Goal: Task Accomplishment & Management: Manage account settings

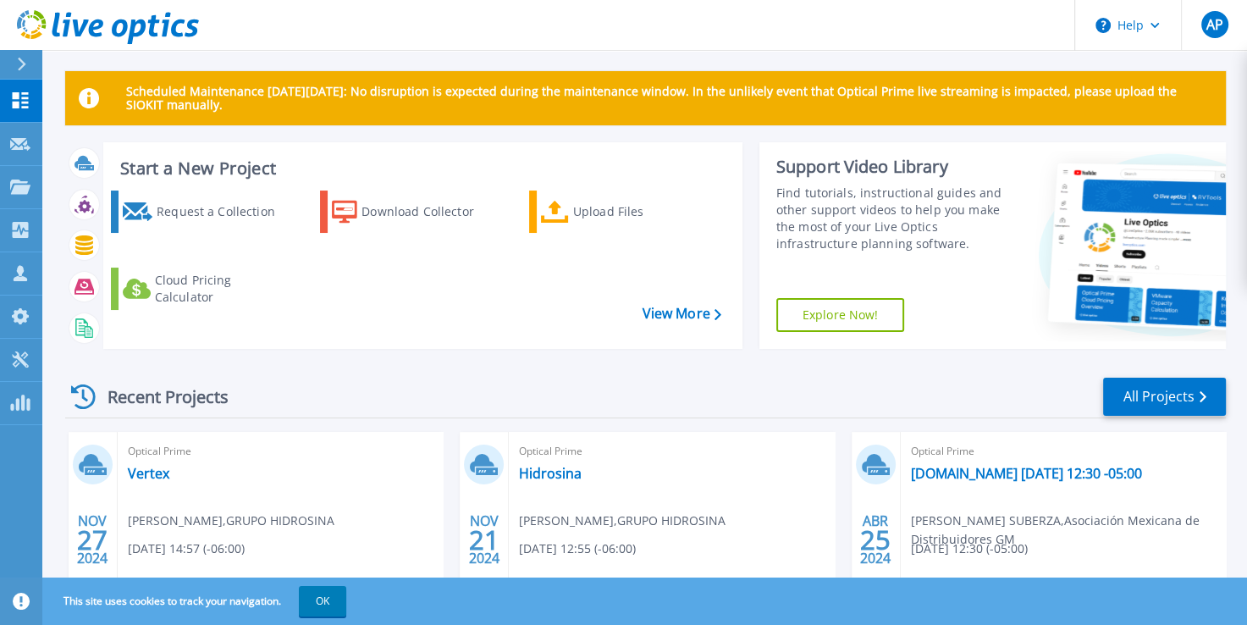
scroll to position [5, 0]
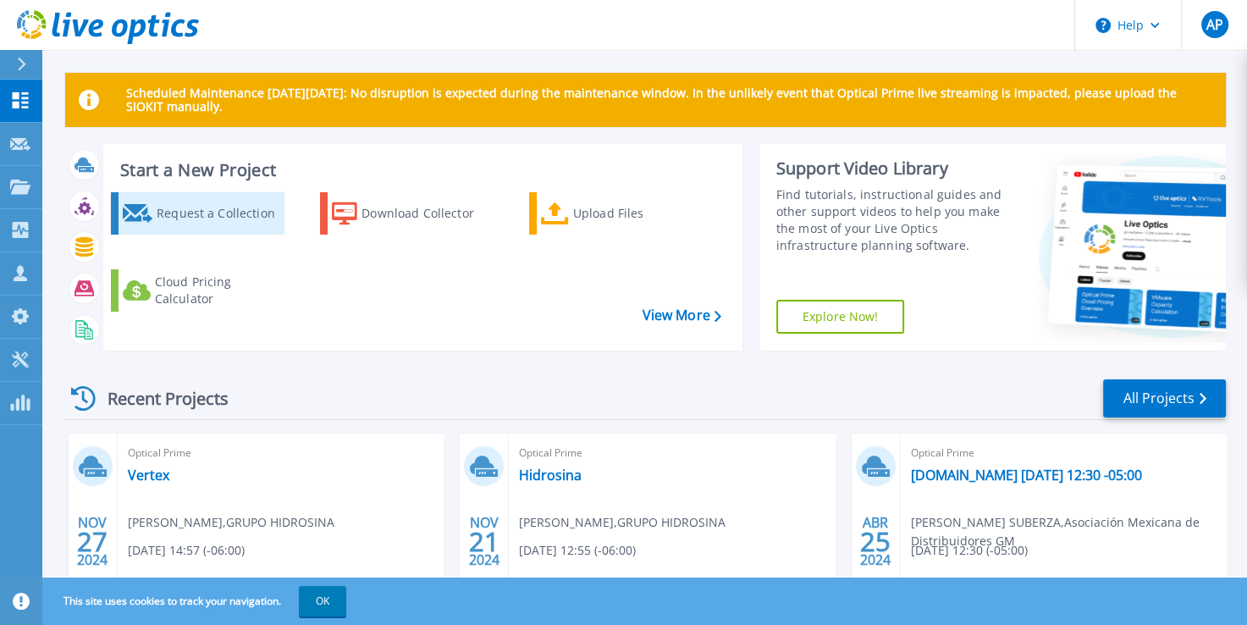
click at [200, 228] on div "Request a Collection" at bounding box center [219, 213] width 124 height 34
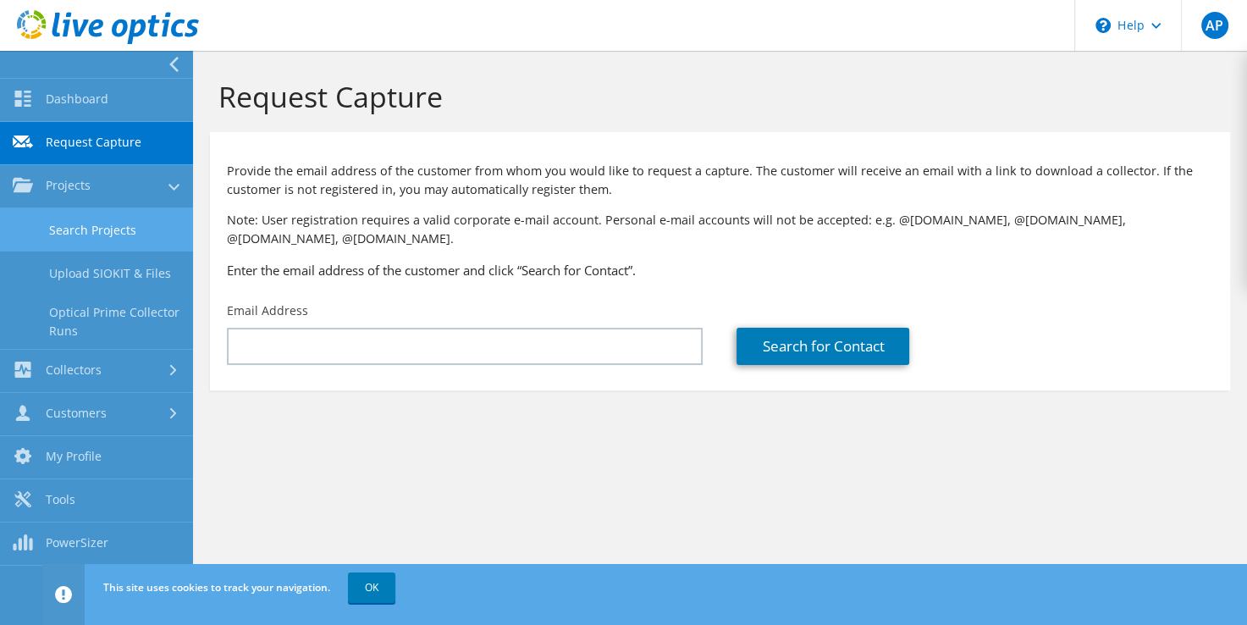
click at [78, 232] on link "Search Projects" at bounding box center [96, 229] width 193 height 43
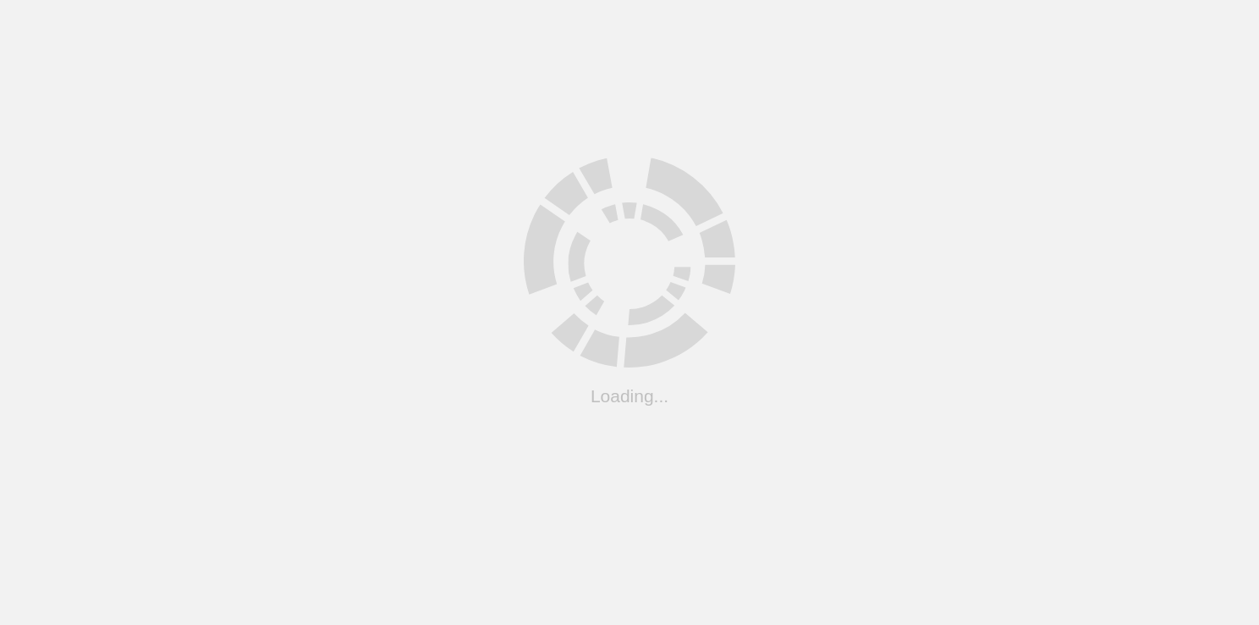
click at [78, 0] on html ".cls-1 { fill: #cecece; } .cls-1 { fill: #cecece; } Loading... Support Site Com…" at bounding box center [629, 0] width 1259 height 0
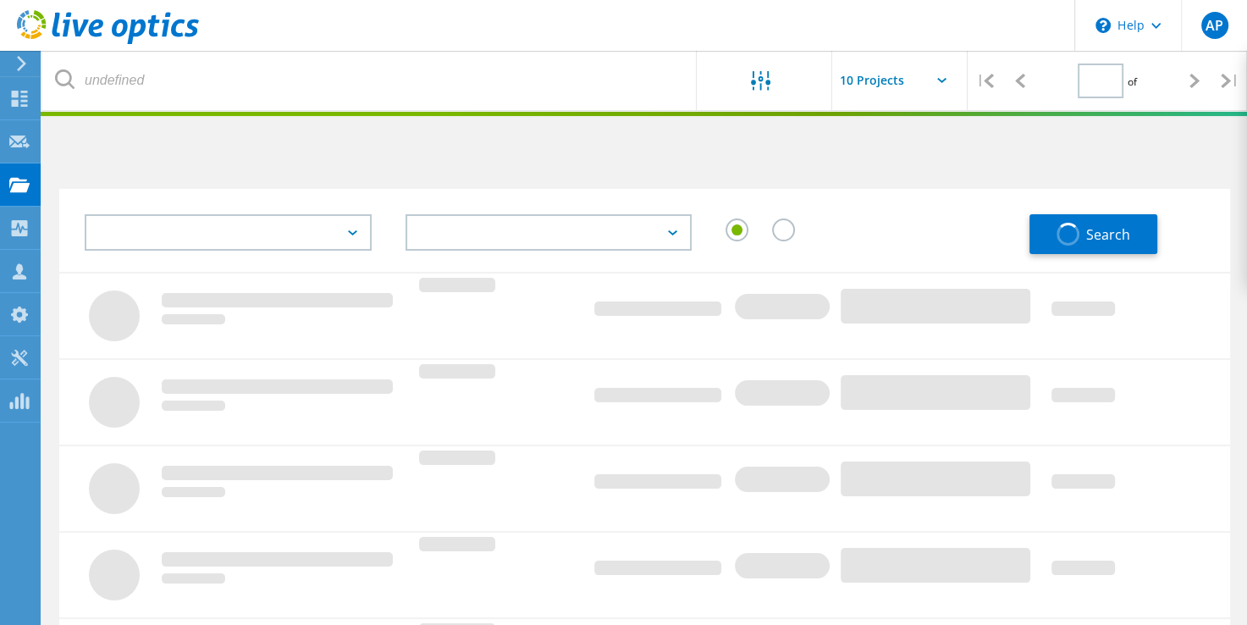
type input "1"
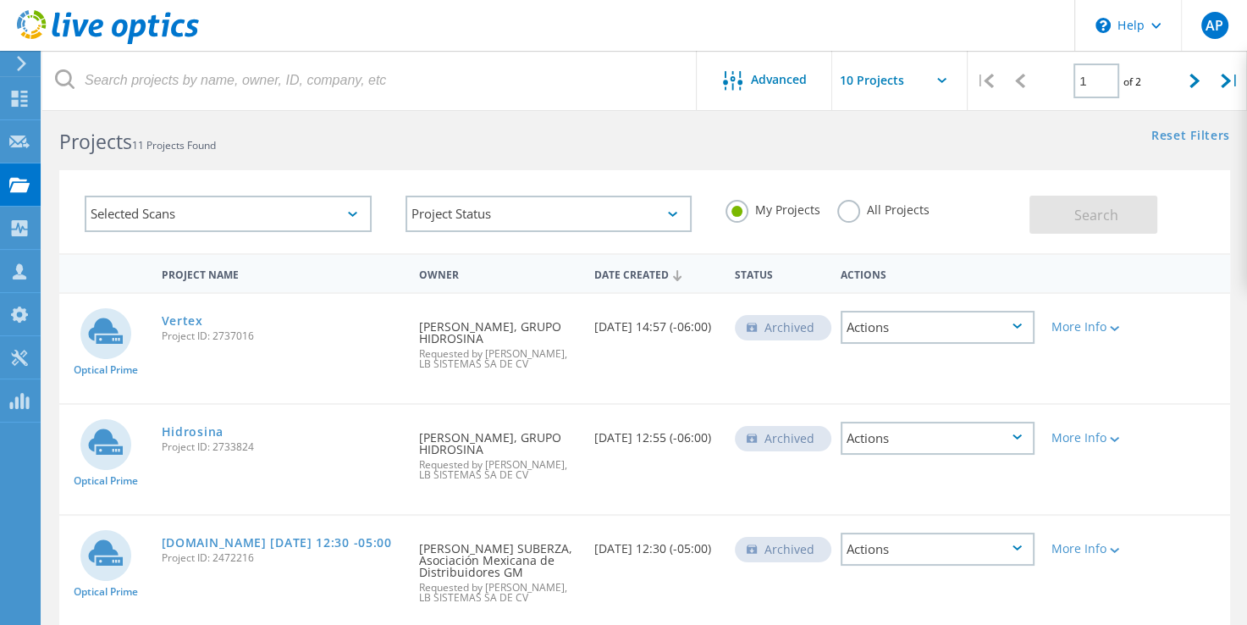
scroll to position [12, 0]
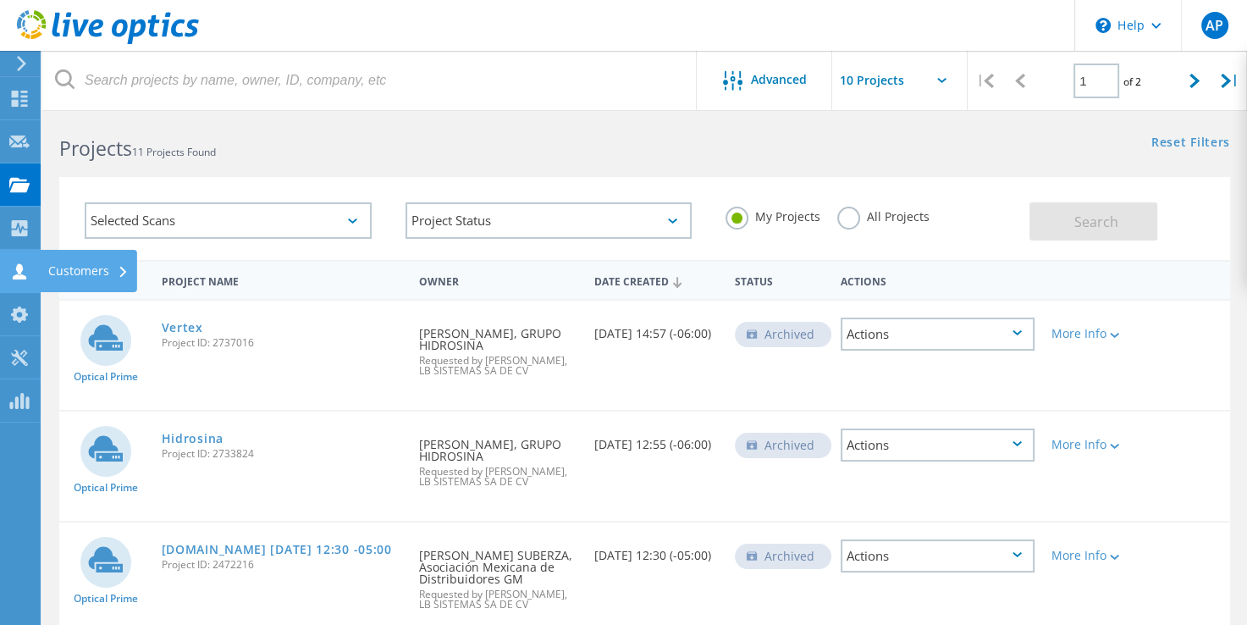
click at [85, 277] on div "Customers" at bounding box center [88, 271] width 80 height 12
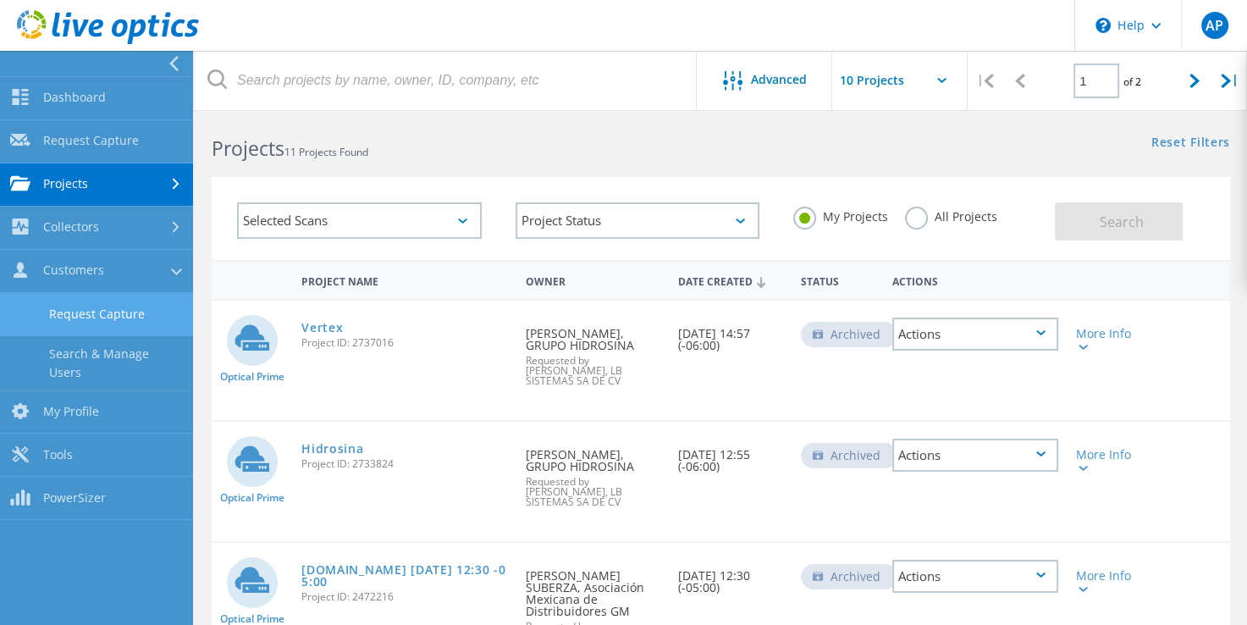
click at [100, 311] on link "Request Capture" at bounding box center [96, 314] width 193 height 43
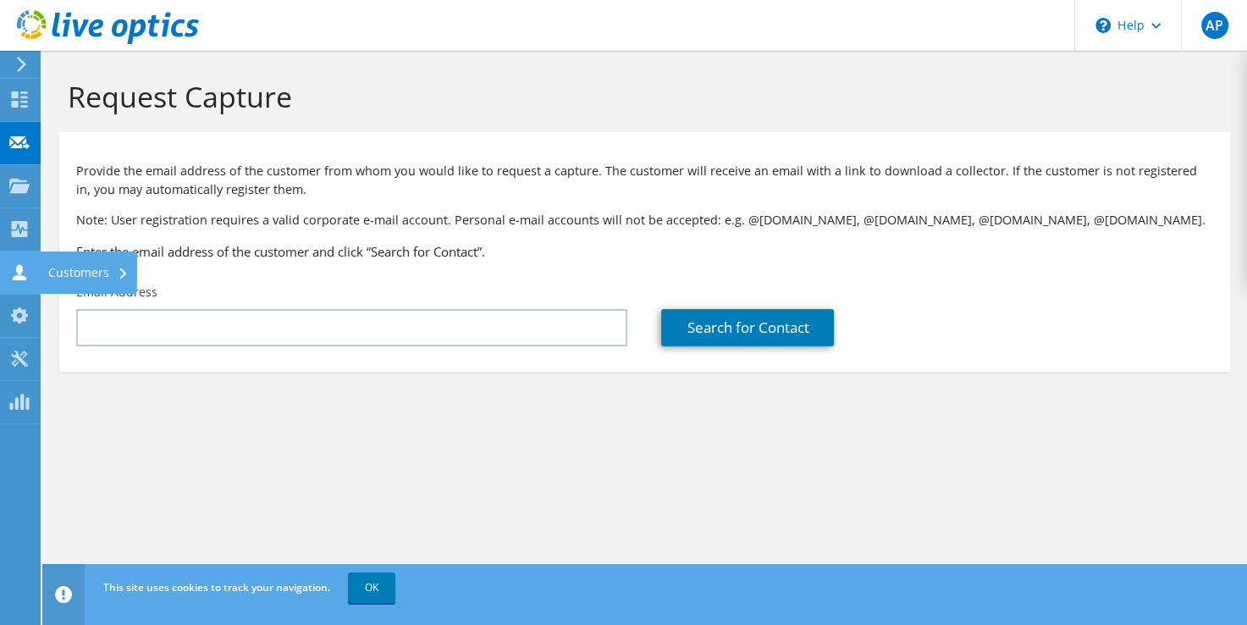
click at [22, 272] on icon at bounding box center [19, 272] width 20 height 16
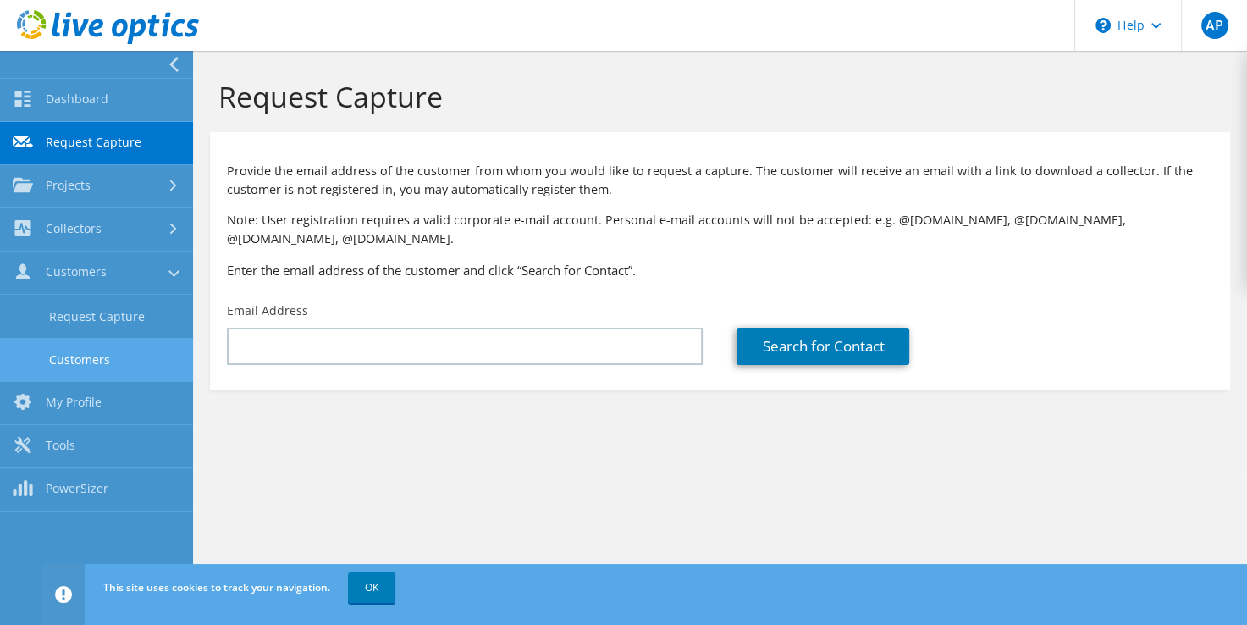
click at [65, 361] on link "Customers" at bounding box center [96, 359] width 193 height 43
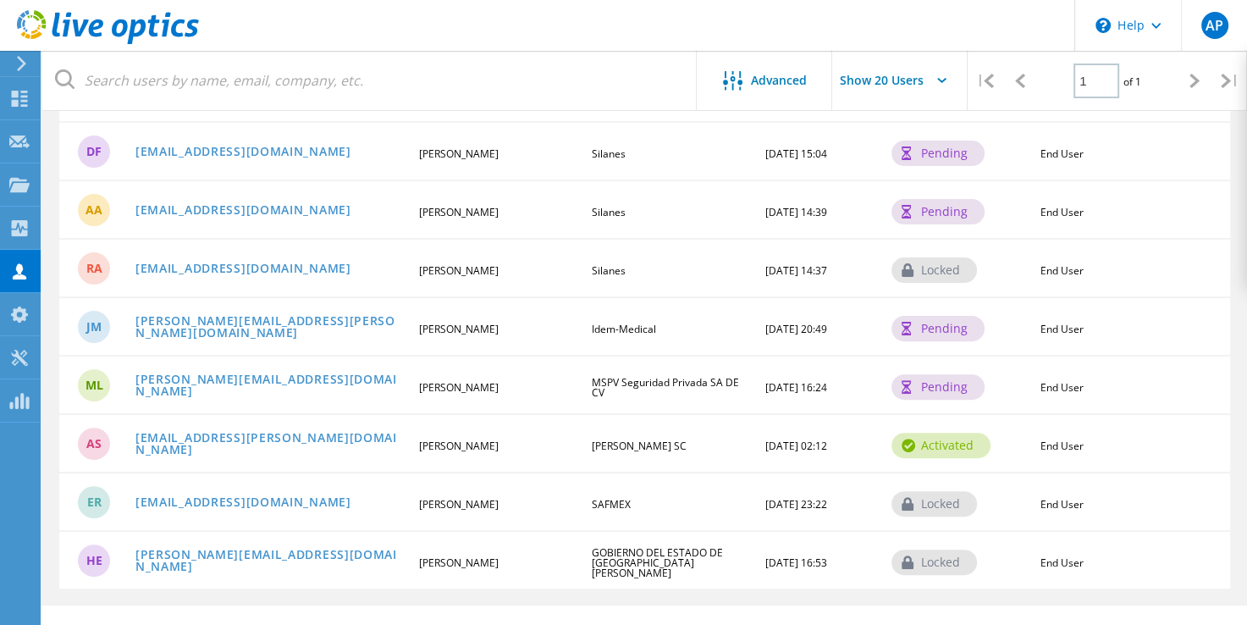
scroll to position [442, 0]
click at [171, 433] on link "[EMAIL_ADDRESS][PERSON_NAME][DOMAIN_NAME]" at bounding box center [269, 443] width 269 height 26
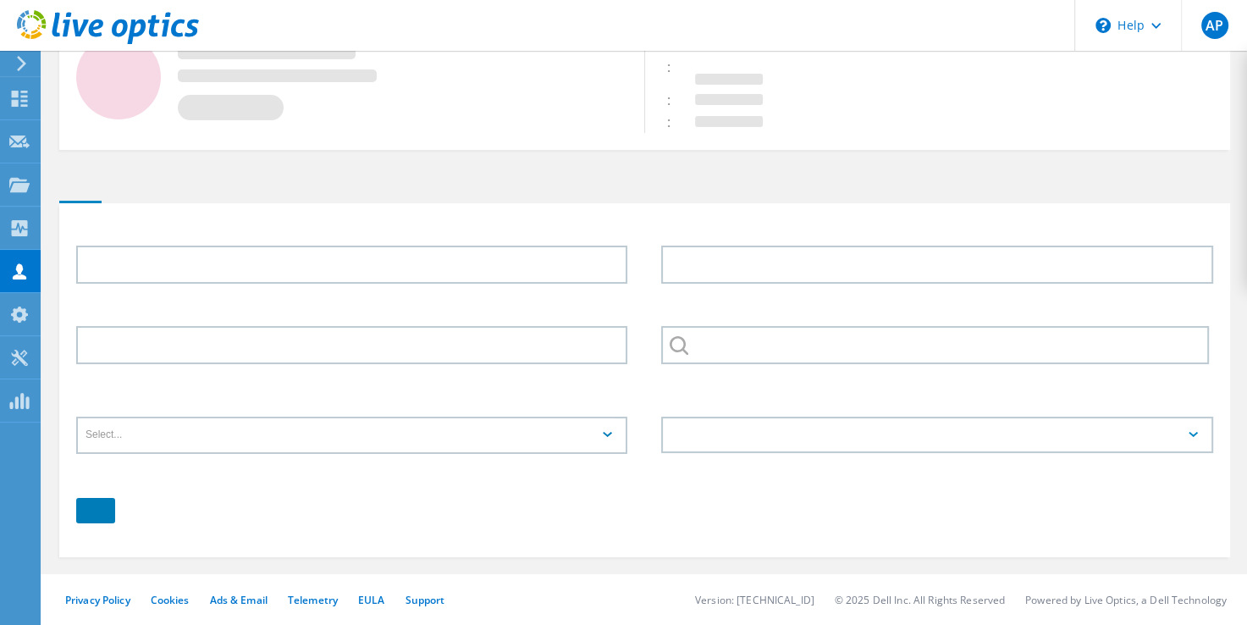
type input "[PERSON_NAME]"
type input "[PERSON_NAME] SC"
type input "Español"
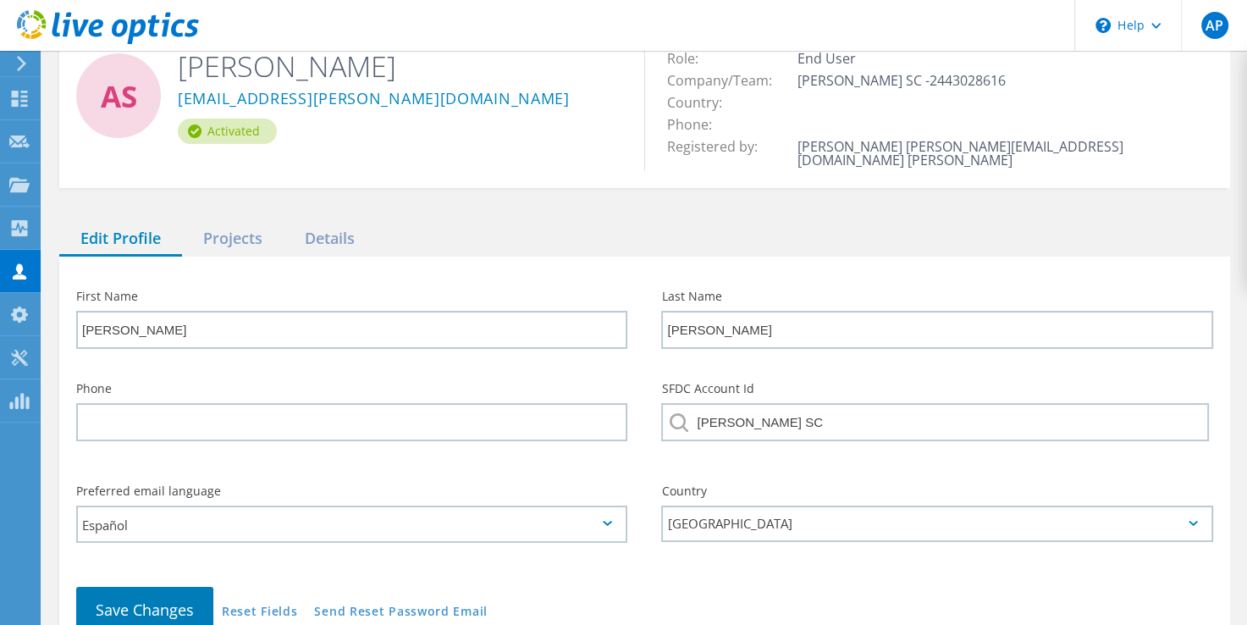
scroll to position [71, 0]
click at [268, 227] on div "Projects" at bounding box center [233, 239] width 102 height 35
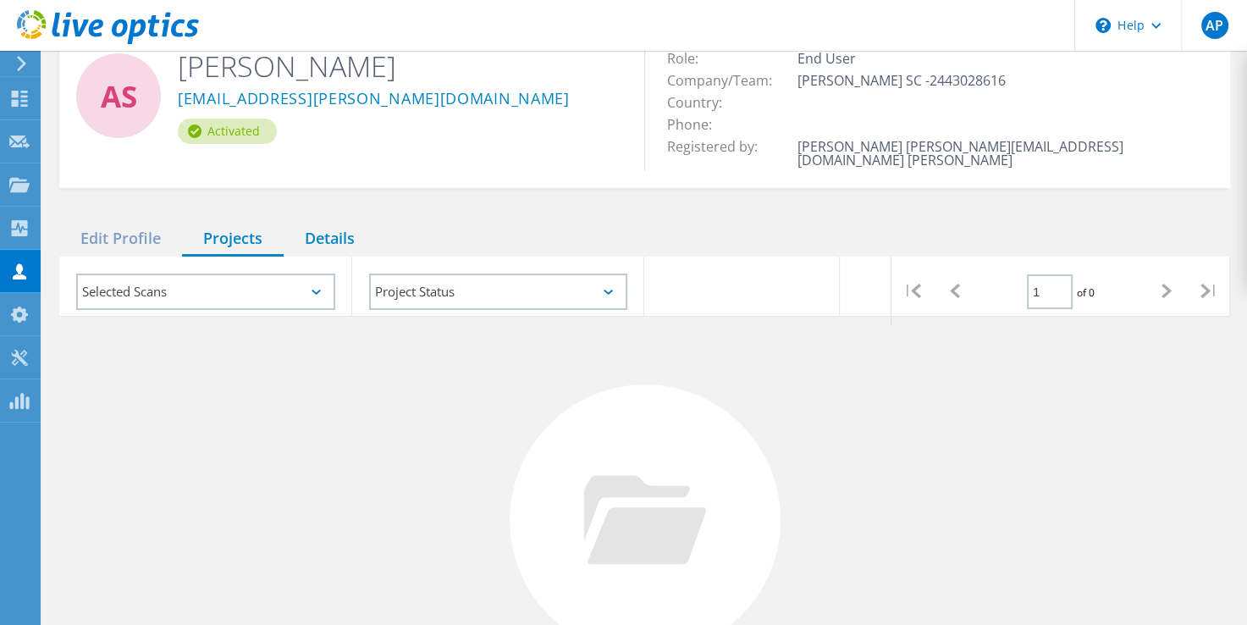
click at [339, 222] on div "Details" at bounding box center [329, 239] width 92 height 35
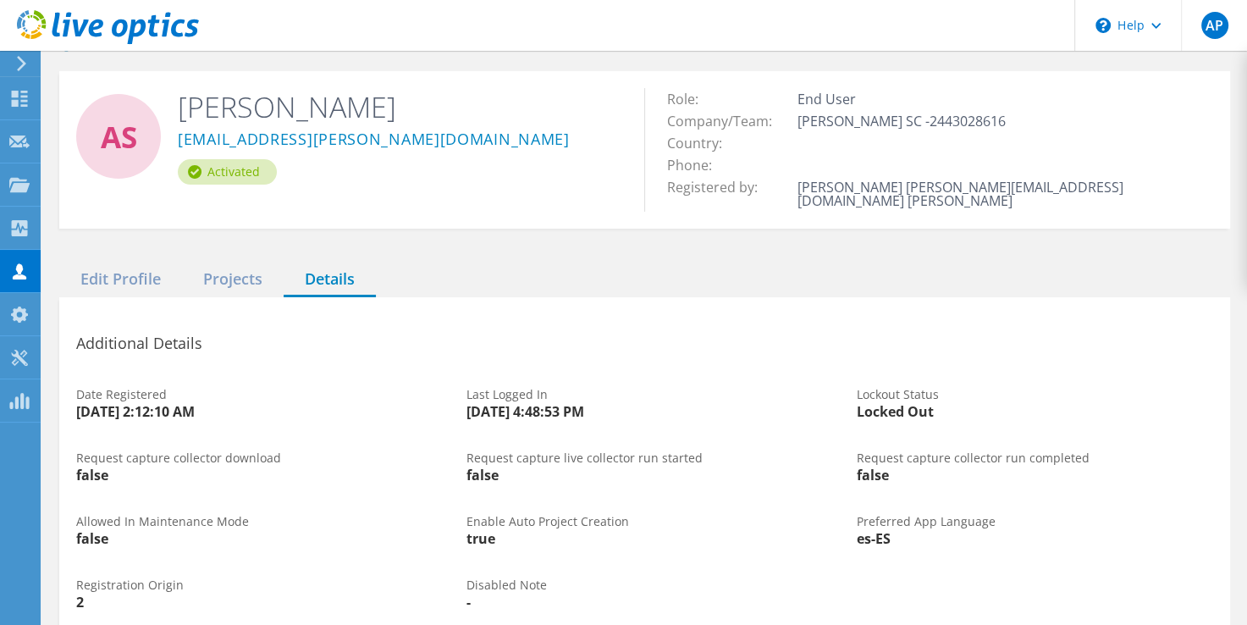
scroll to position [0, 0]
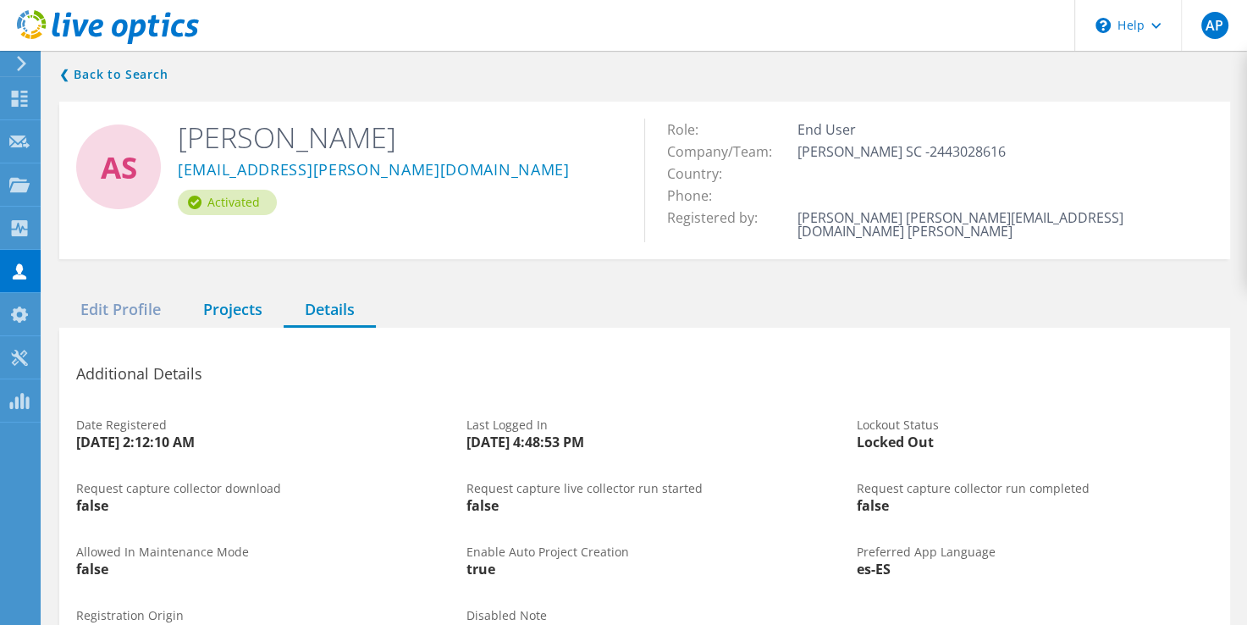
click at [216, 300] on div "Projects" at bounding box center [233, 310] width 102 height 35
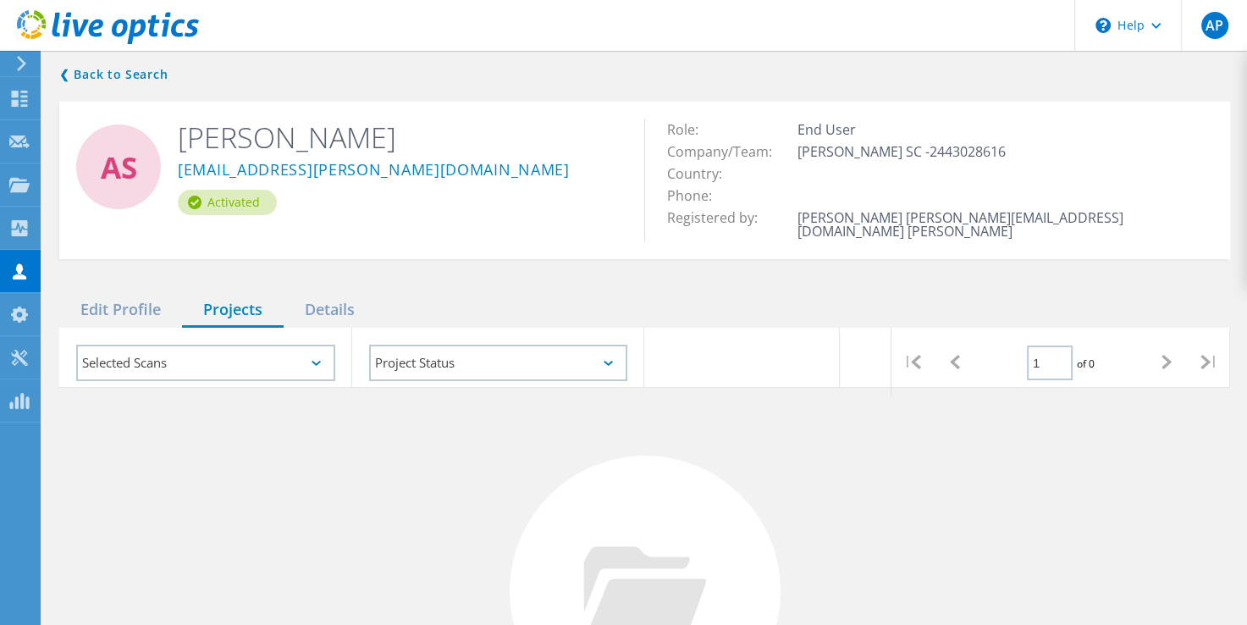
click at [318, 355] on div "Selected Scans" at bounding box center [205, 362] width 259 height 36
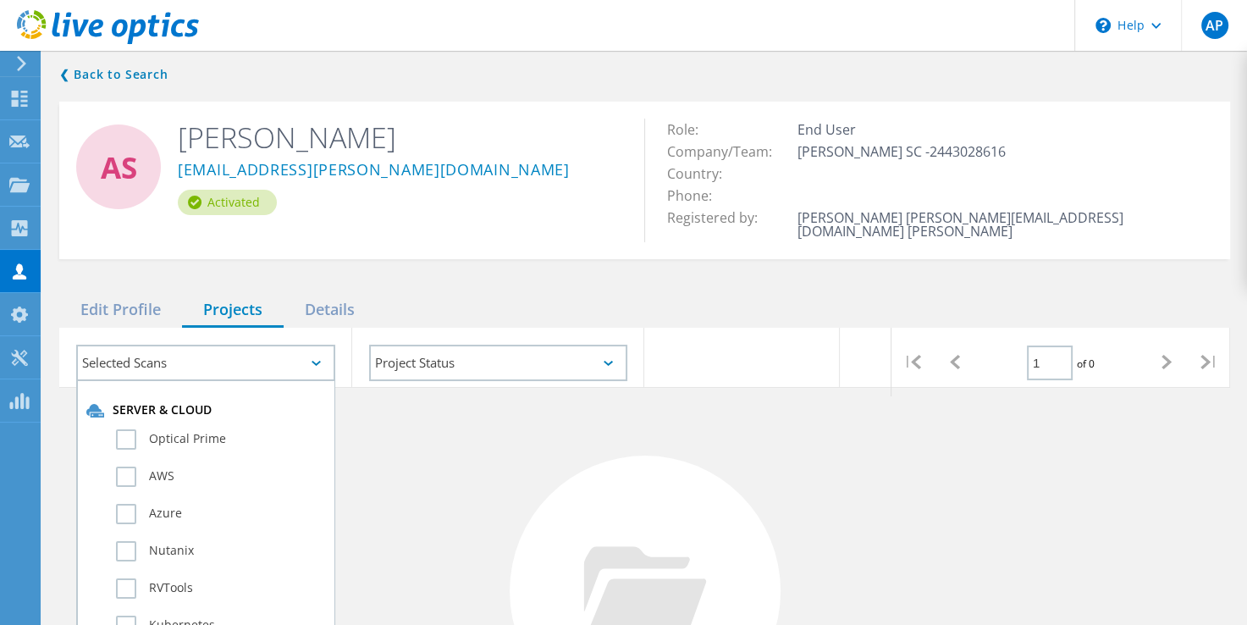
click at [384, 389] on div "No Projects Found Try refining your search." at bounding box center [644, 607] width 1170 height 438
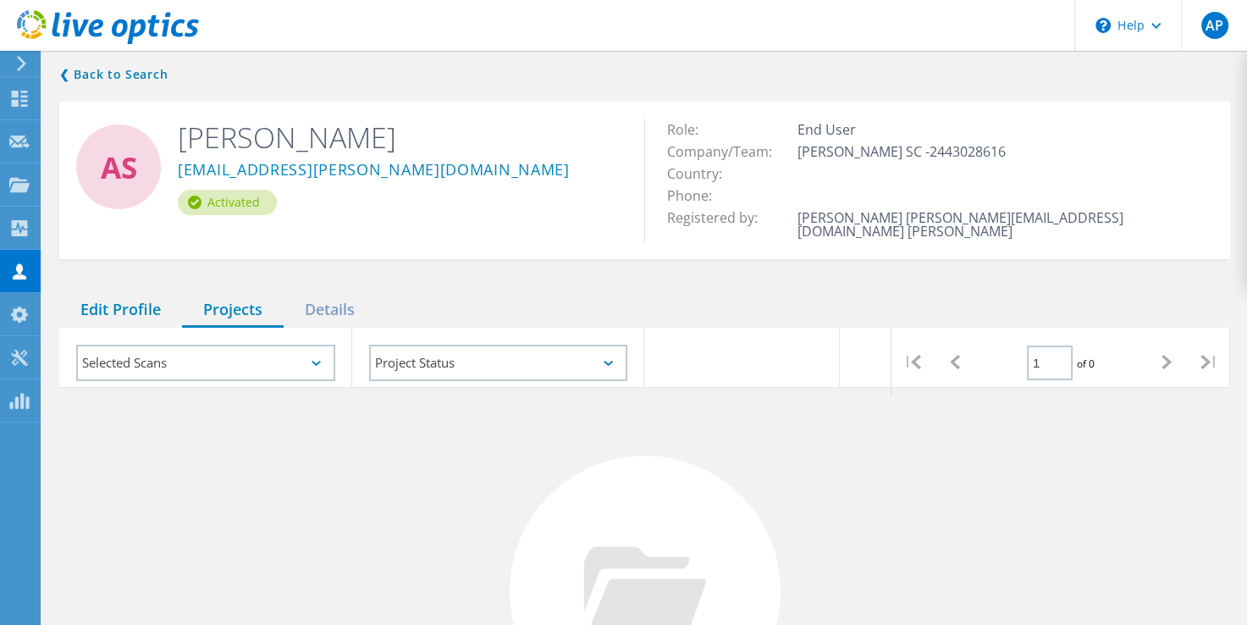
click at [153, 294] on div "Edit Profile" at bounding box center [120, 310] width 123 height 35
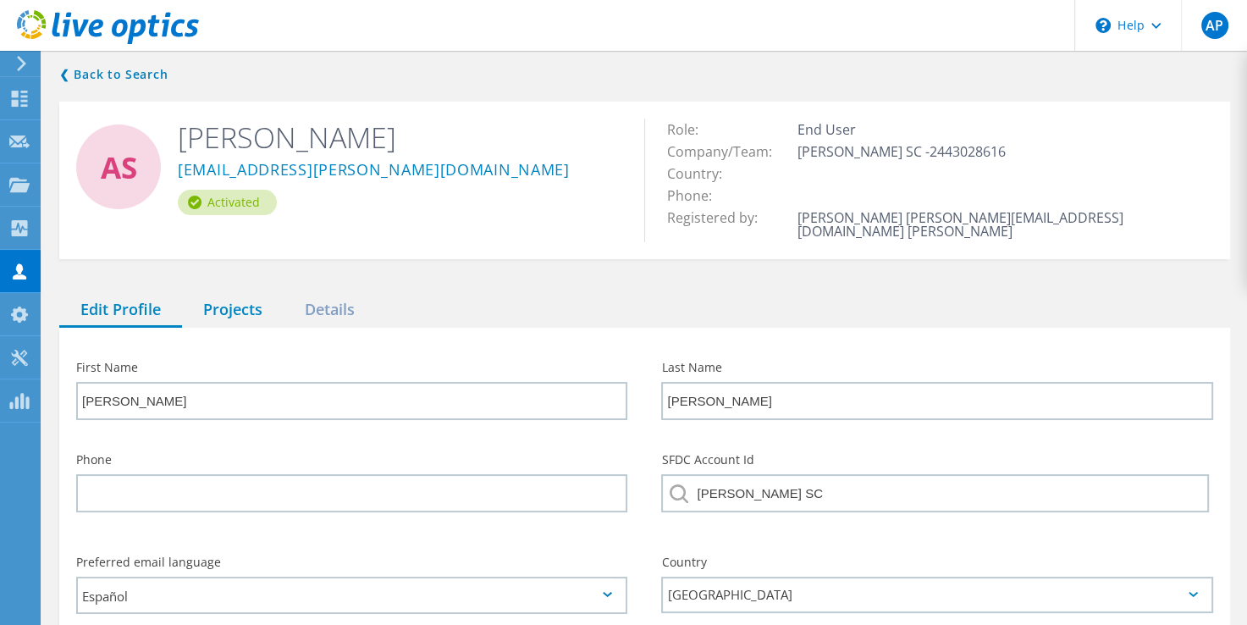
click at [255, 298] on div "Projects" at bounding box center [233, 310] width 102 height 35
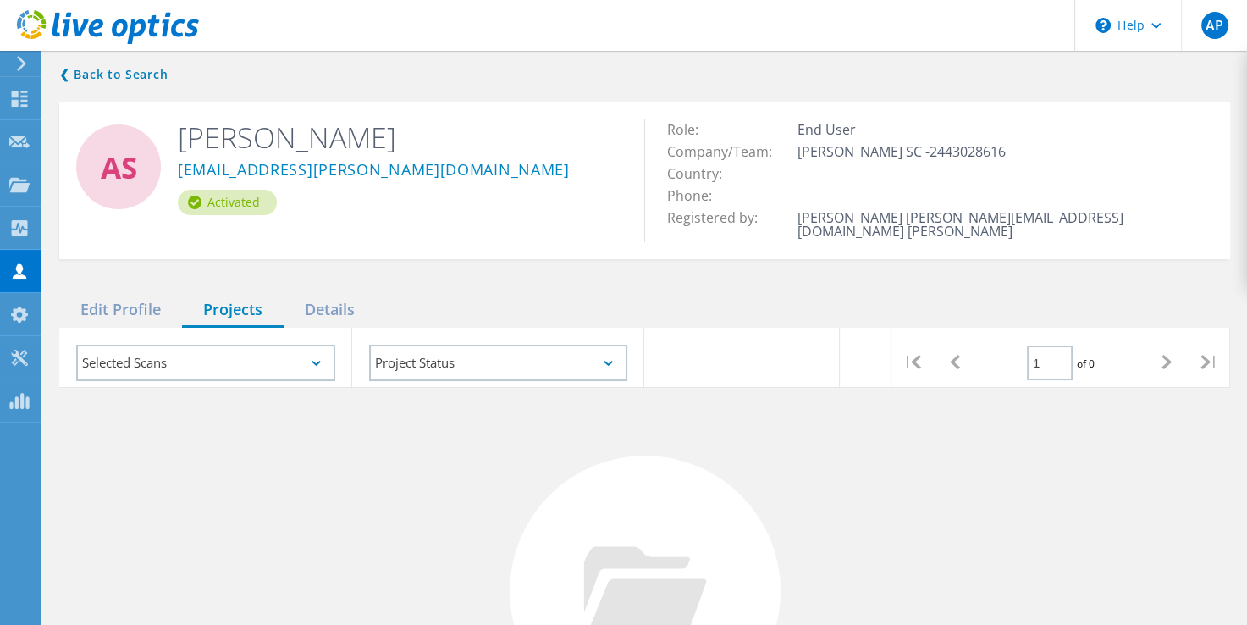
click at [313, 357] on div "Selected Scans" at bounding box center [205, 362] width 259 height 36
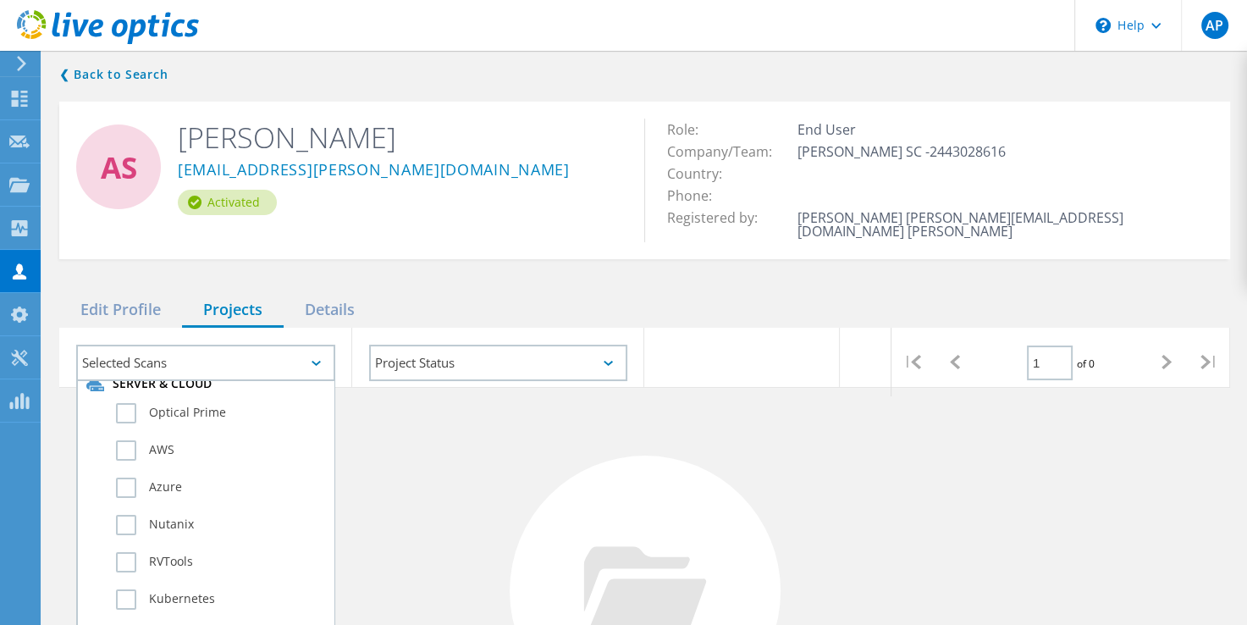
scroll to position [27, 0]
click at [139, 402] on label "Optical Prime" at bounding box center [220, 412] width 209 height 20
click at [0, 0] on input "Optical Prime" at bounding box center [0, 0] width 0 height 0
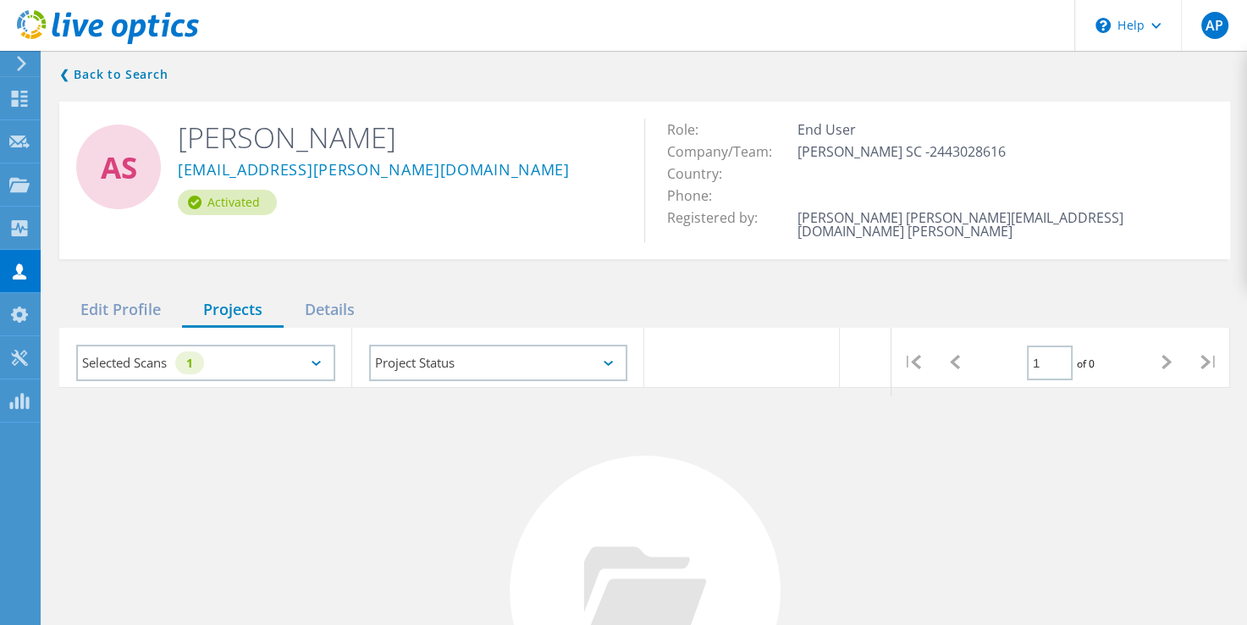
click at [418, 486] on div "No Projects Found Try refining your search." at bounding box center [644, 607] width 1170 height 438
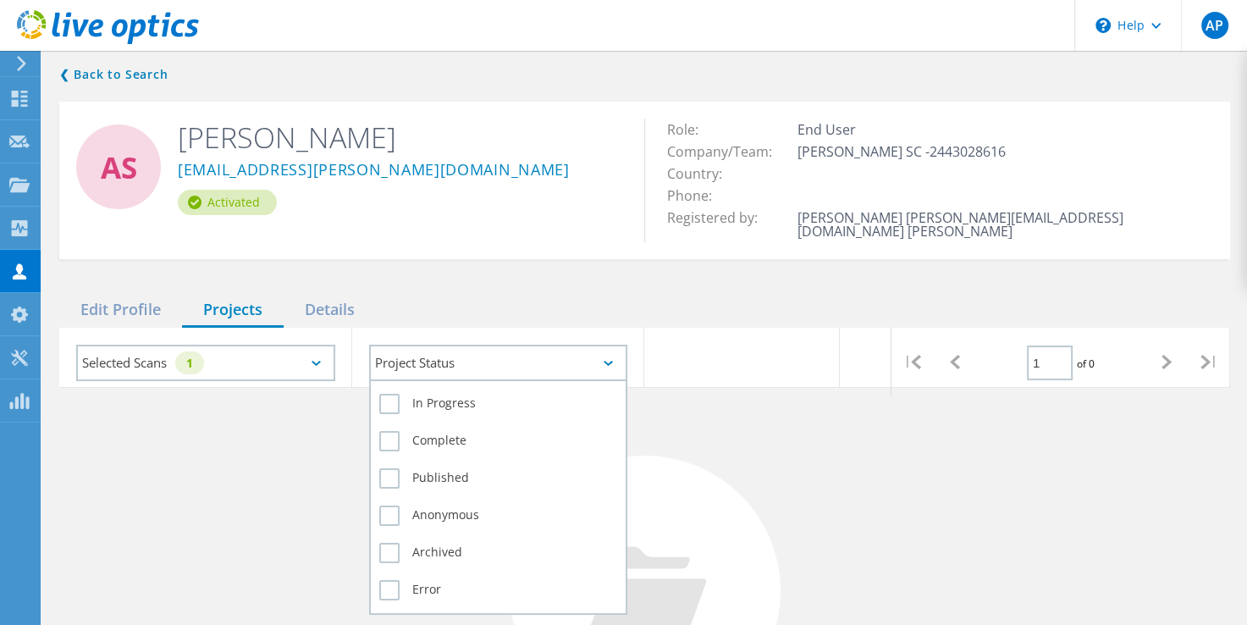
click at [579, 360] on div "Project Status" at bounding box center [498, 362] width 259 height 36
click at [399, 394] on label "In Progress" at bounding box center [498, 404] width 239 height 20
click at [0, 0] on input "In Progress" at bounding box center [0, 0] width 0 height 0
click at [387, 431] on label "Complete" at bounding box center [498, 441] width 239 height 20
click at [0, 0] on input "Complete" at bounding box center [0, 0] width 0 height 0
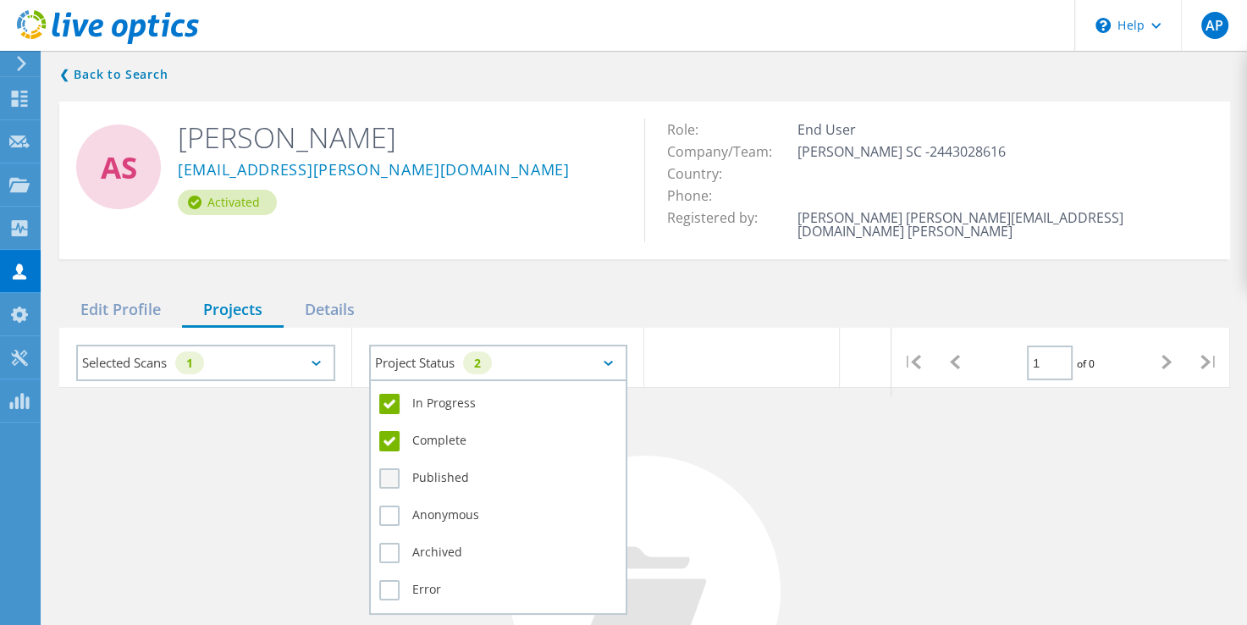
click at [383, 468] on label "Published" at bounding box center [498, 478] width 239 height 20
click at [0, 0] on input "Published" at bounding box center [0, 0] width 0 height 0
click at [383, 501] on div "Anonymous" at bounding box center [498, 519] width 239 height 37
click at [385, 505] on label "Anonymous" at bounding box center [498, 515] width 239 height 20
click at [0, 0] on input "Anonymous" at bounding box center [0, 0] width 0 height 0
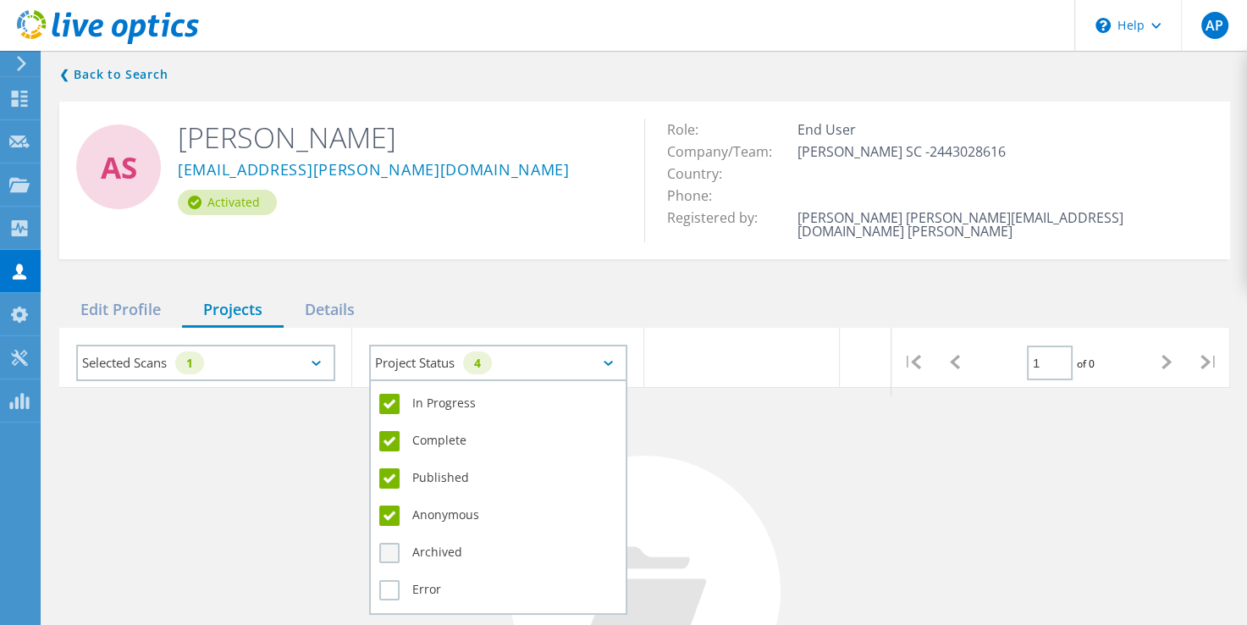
click at [388, 542] on label "Archived" at bounding box center [498, 552] width 239 height 20
click at [0, 0] on input "Archived" at bounding box center [0, 0] width 0 height 0
click at [388, 580] on label "Error" at bounding box center [498, 590] width 239 height 20
click at [0, 0] on input "Error" at bounding box center [0, 0] width 0 height 0
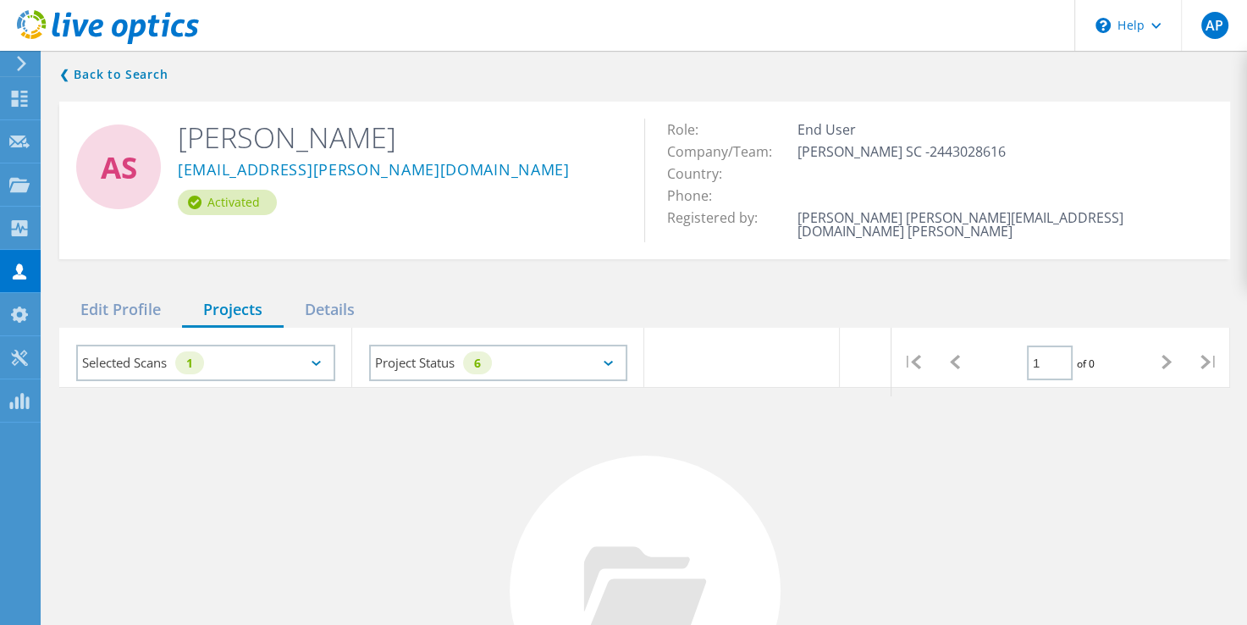
click at [756, 539] on div at bounding box center [644, 590] width 271 height 271
click at [311, 361] on icon at bounding box center [315, 363] width 9 height 5
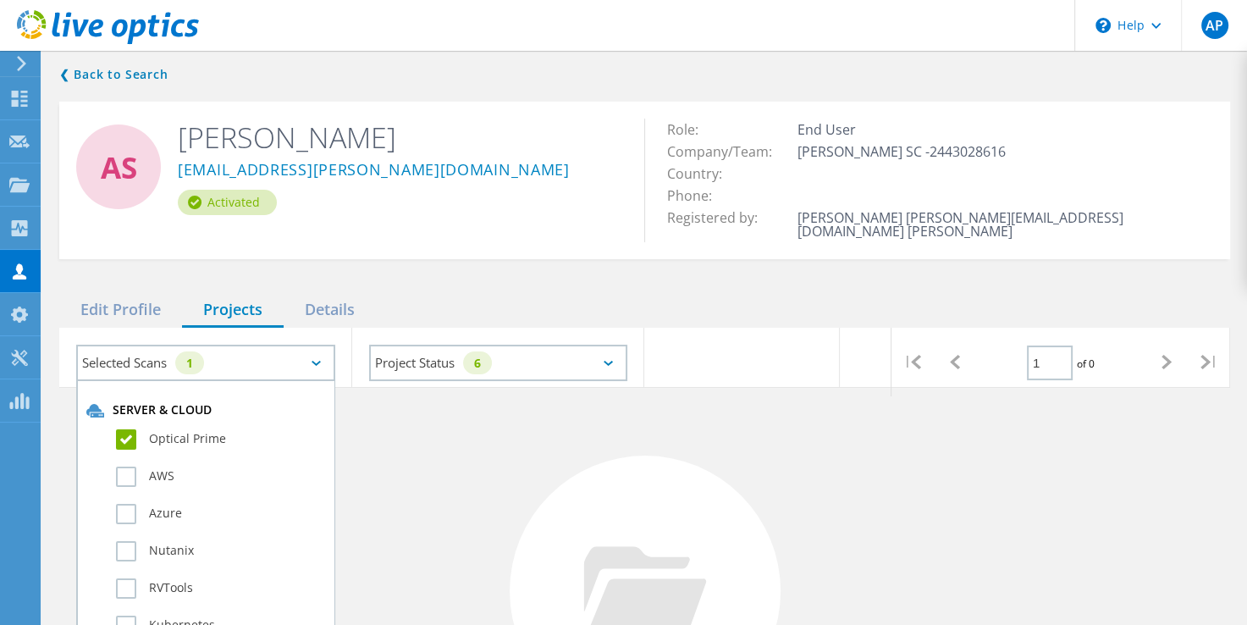
click at [124, 429] on label "Optical Prime" at bounding box center [220, 439] width 209 height 20
click at [0, 0] on input "Optical Prime" at bounding box center [0, 0] width 0 height 0
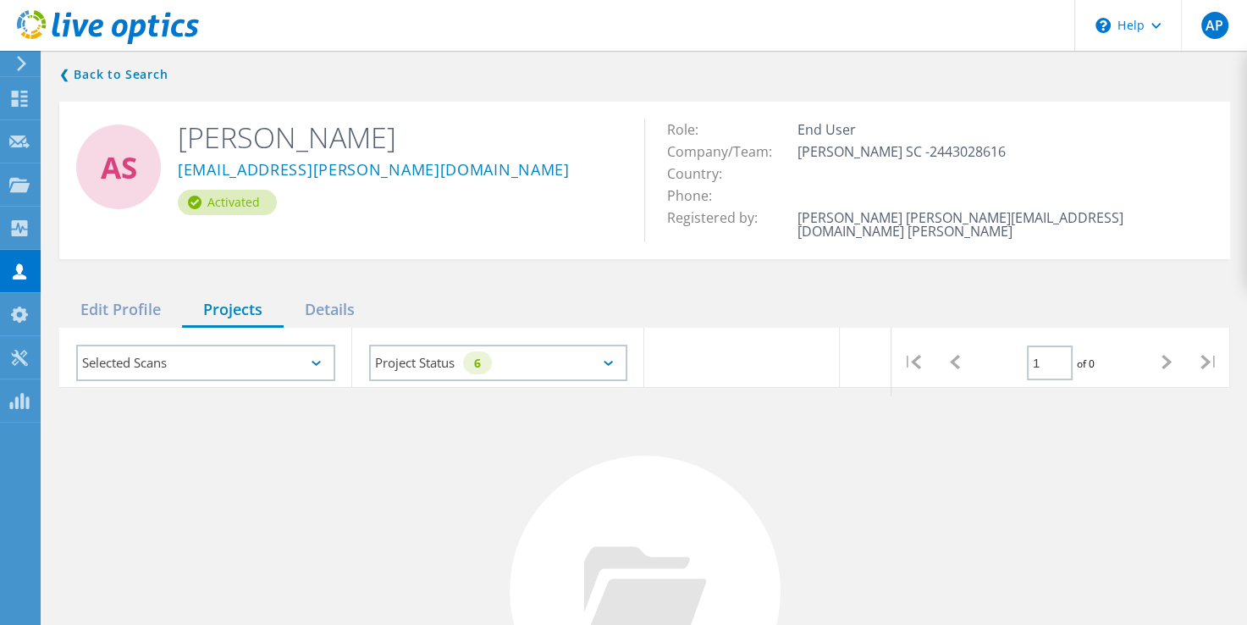
click at [405, 523] on div "No Projects Found Try refining your search." at bounding box center [644, 607] width 1170 height 438
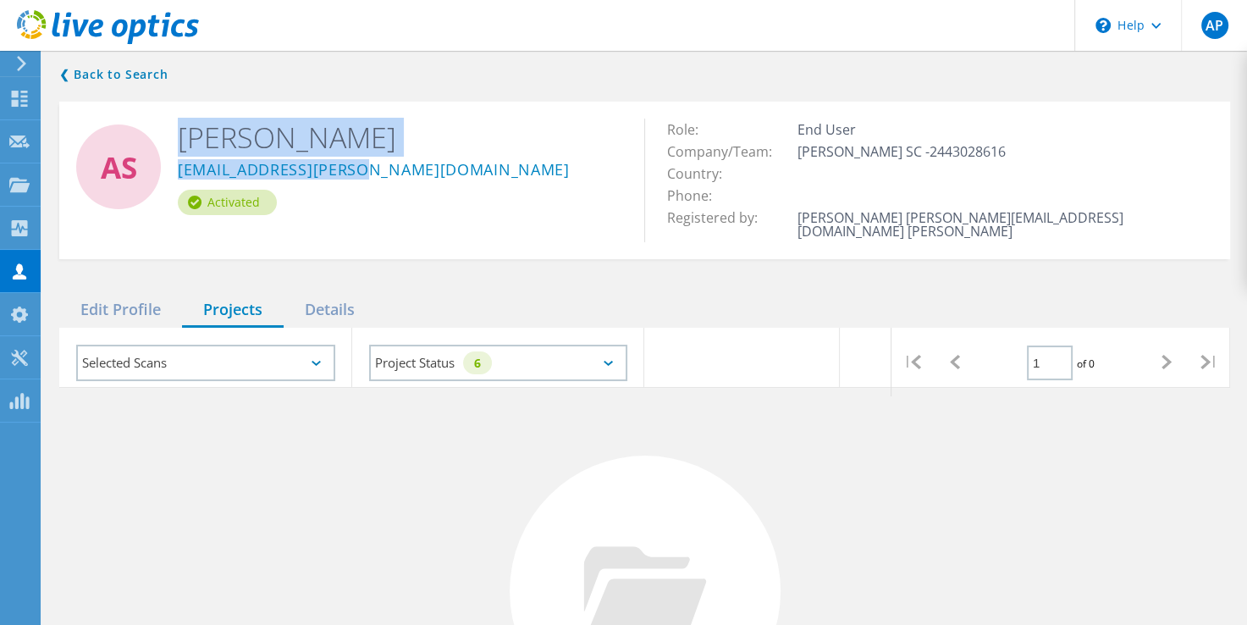
drag, startPoint x: 369, startPoint y: 173, endPoint x: 162, endPoint y: 172, distance: 206.5
click at [162, 172] on div "AS Alvaro Sanchez asanchez@ritch.com.mx Activated" at bounding box center [351, 167] width 585 height 130
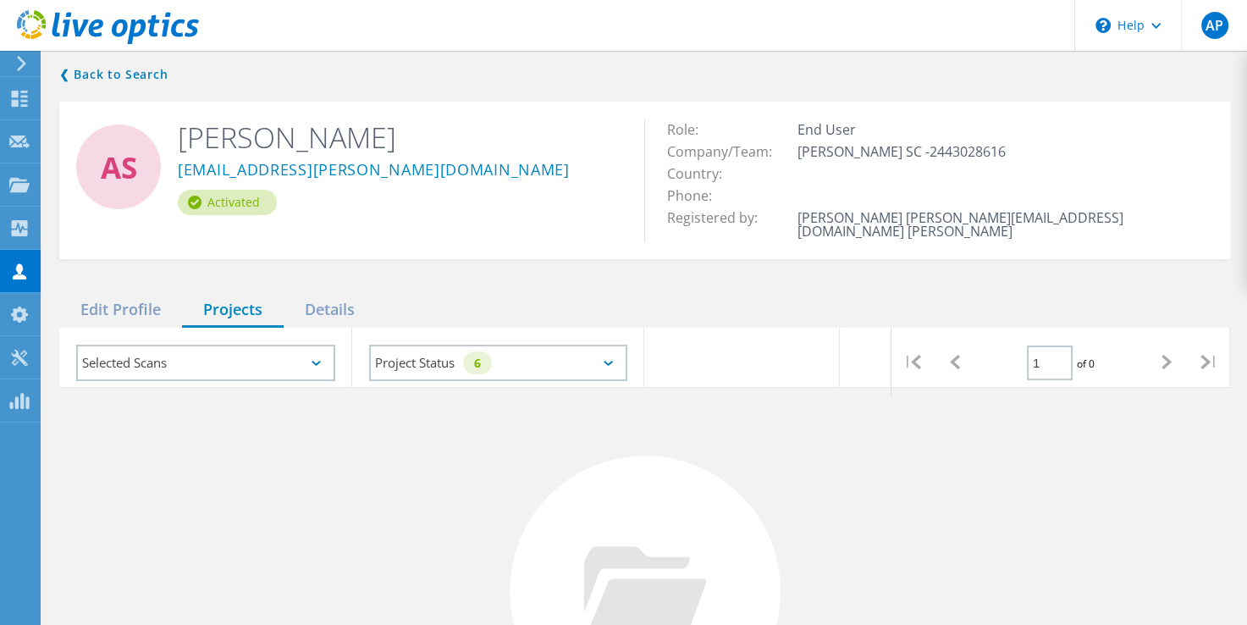
click at [510, 228] on div "AS Alvaro Sanchez asanchez@ritch.com.mx Activated" at bounding box center [351, 167] width 585 height 130
drag, startPoint x: 367, startPoint y: 179, endPoint x: 177, endPoint y: 173, distance: 190.5
click at [178, 173] on div "asanchez@ritch.com.mx" at bounding box center [398, 173] width 441 height 34
copy link "asanchez@ritch.com.mx"
